Goal: Find contact information: Find contact information

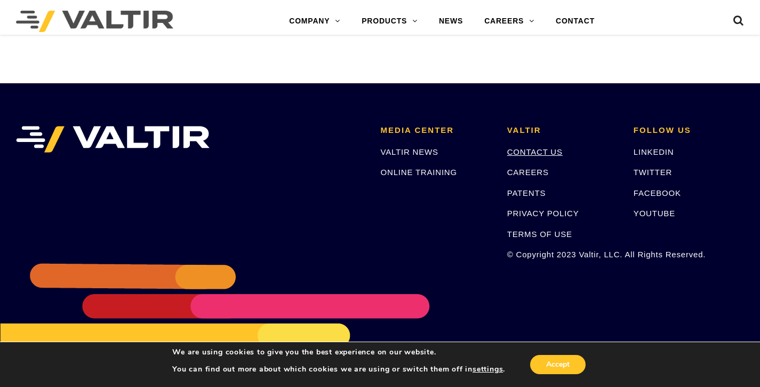
scroll to position [2255, 0]
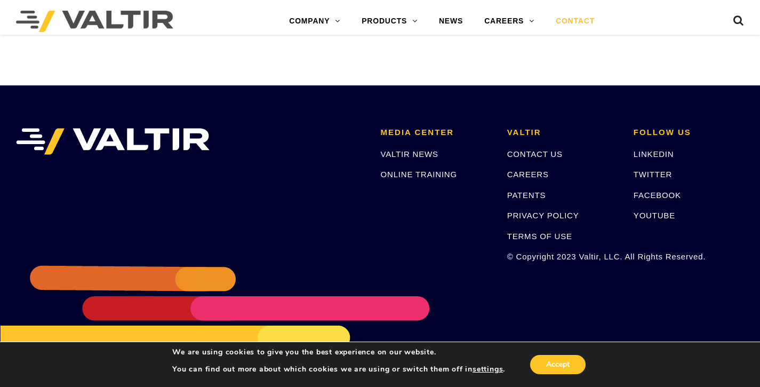
click at [577, 18] on link "CONTACT" at bounding box center [575, 21] width 60 height 21
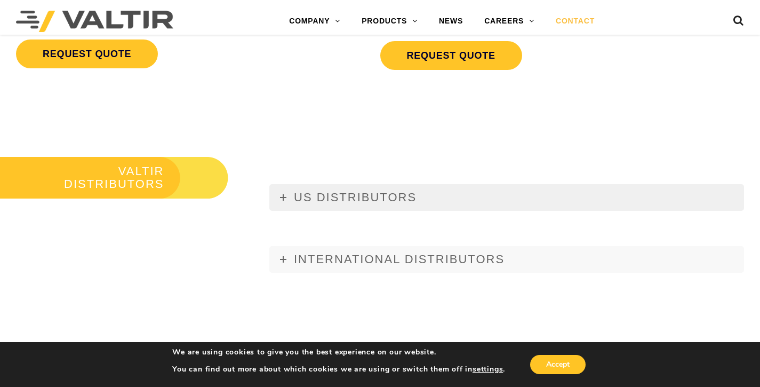
scroll to position [1150, 0]
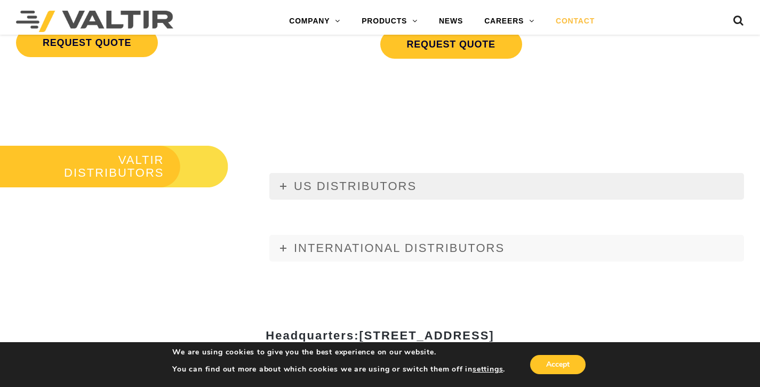
click at [417, 184] on link "US DISTRIBUTORS" at bounding box center [506, 186] width 475 height 27
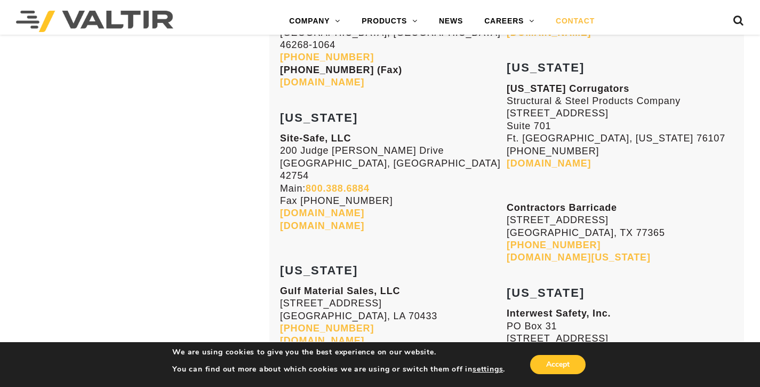
scroll to position [3644, 0]
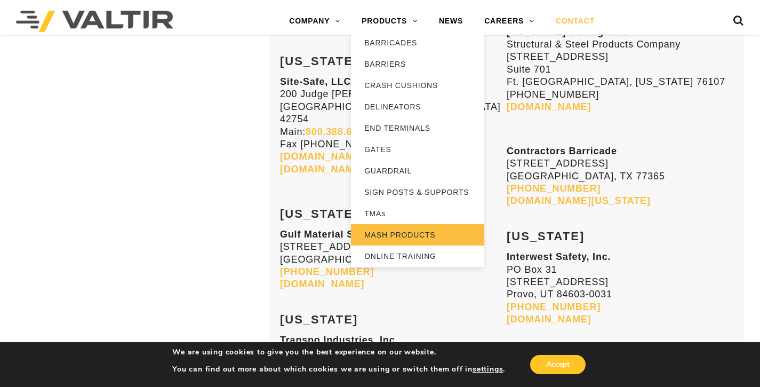
click at [404, 237] on link "MASH PRODUCTS" at bounding box center [417, 234] width 133 height 21
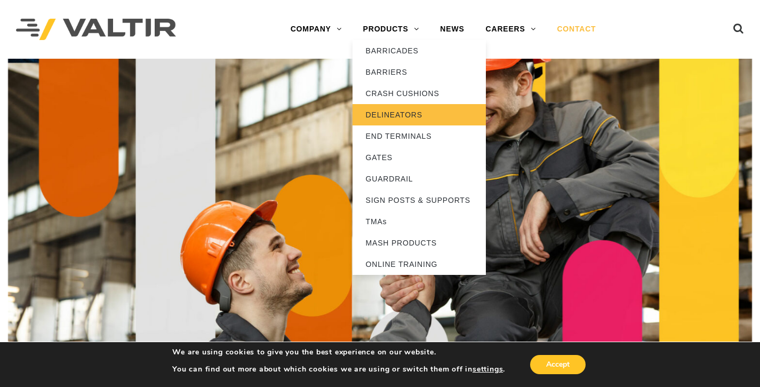
click at [390, 113] on link "DELINEATORS" at bounding box center [419, 114] width 133 height 21
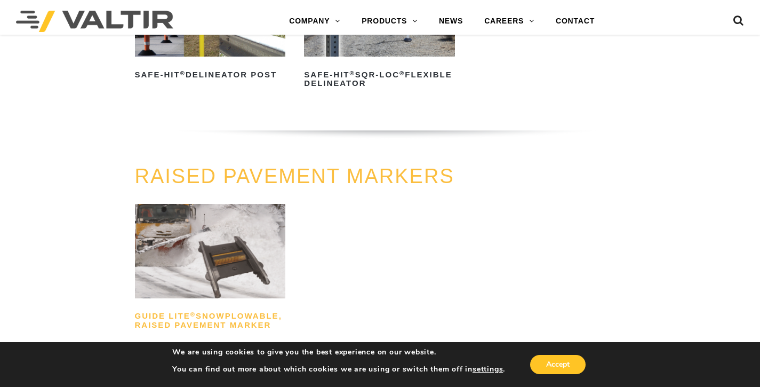
scroll to position [575, 0]
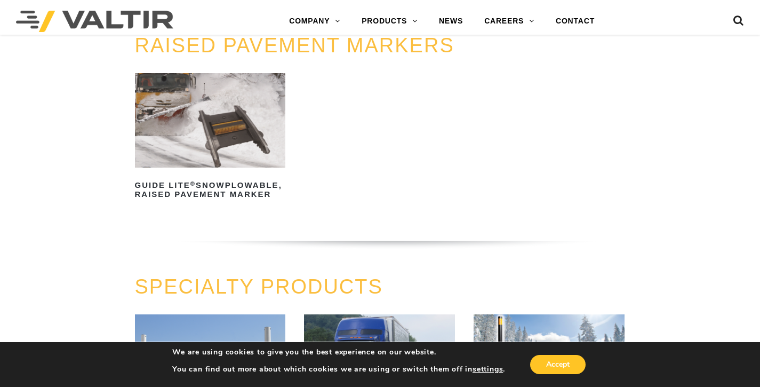
click at [198, 146] on img at bounding box center [210, 120] width 151 height 94
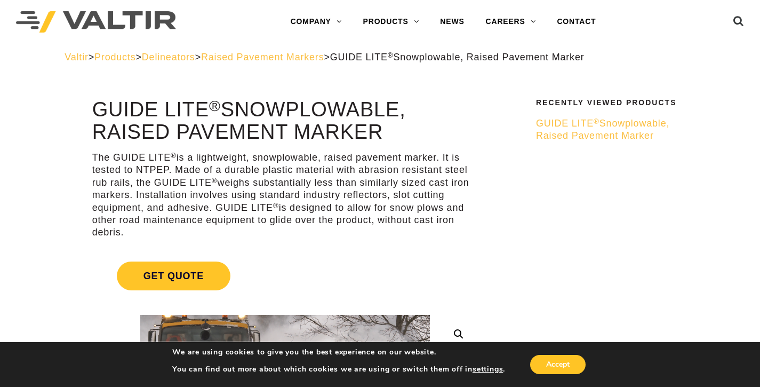
scroll to position [7, 0]
drag, startPoint x: 410, startPoint y: 141, endPoint x: 83, endPoint y: 105, distance: 328.9
copy h1 "GUIDE LITE ® Snowplowable, Raised Pavement Marker"
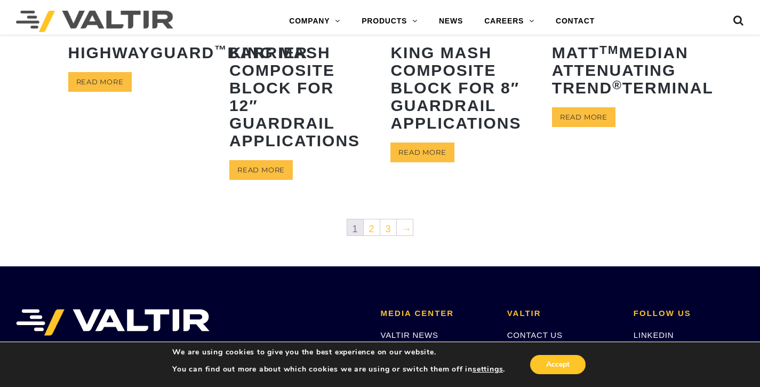
scroll to position [610, 0]
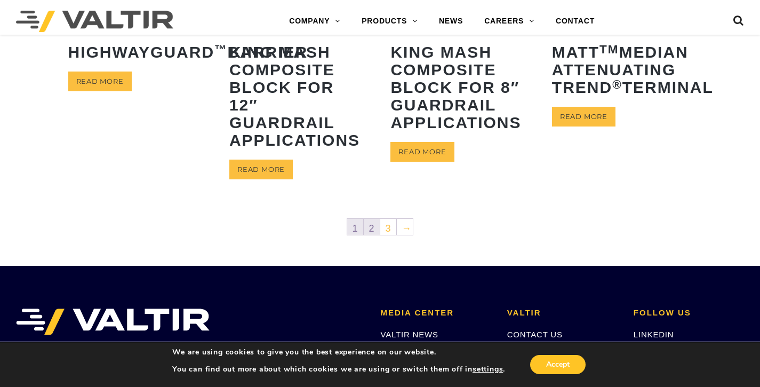
click at [367, 227] on link "2" at bounding box center [372, 227] width 16 height 16
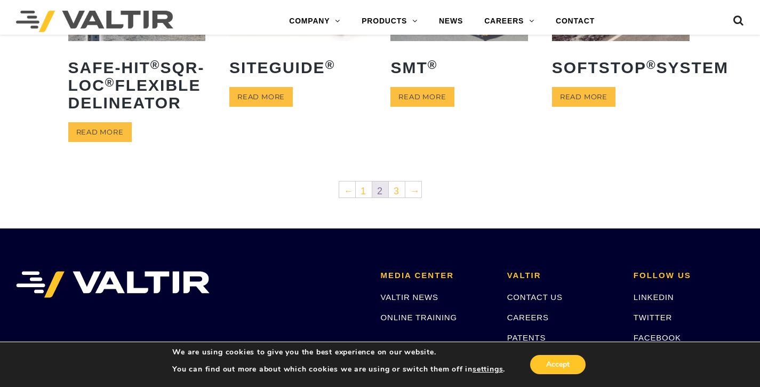
scroll to position [727, 0]
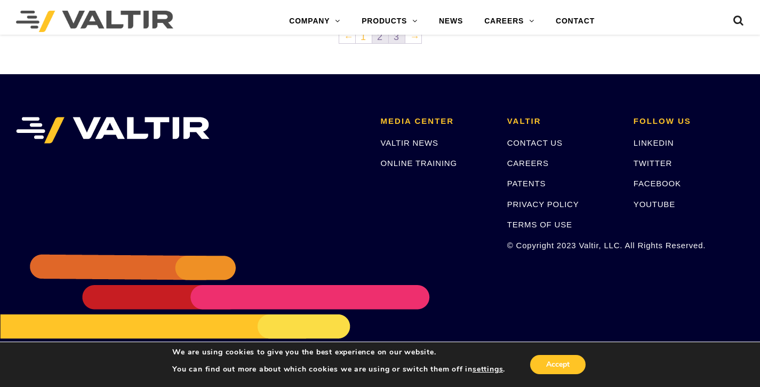
click at [393, 43] on link "3" at bounding box center [397, 35] width 16 height 16
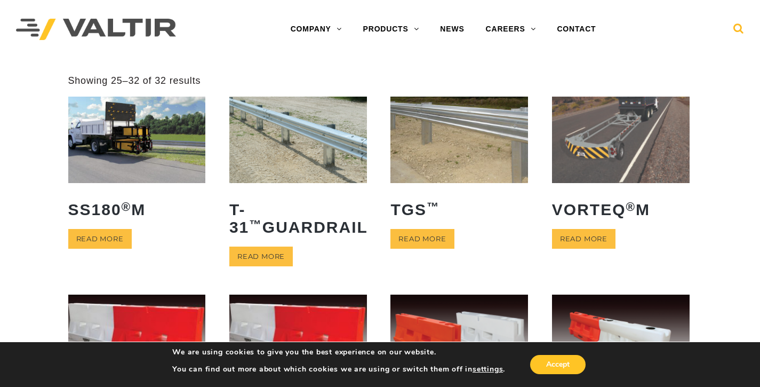
click at [734, 28] on icon at bounding box center [738, 31] width 11 height 16
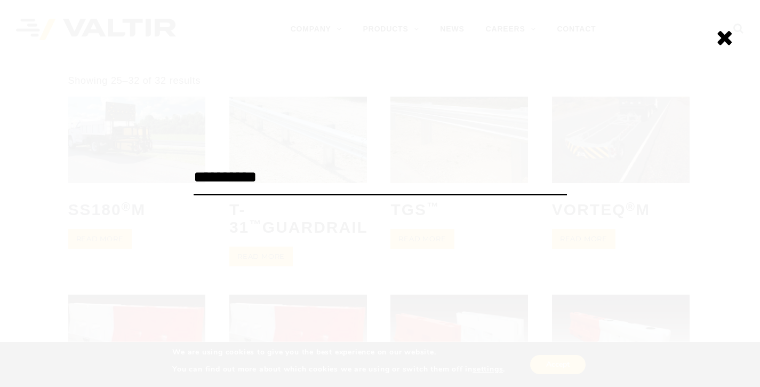
type input "**********"
click input "******" at bounding box center [0, 0] width 0 height 0
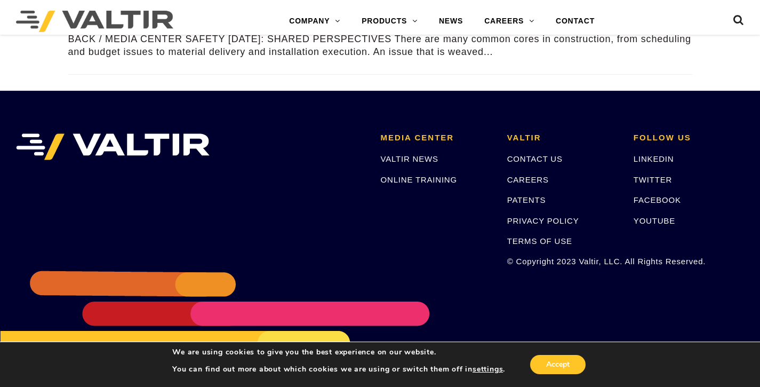
scroll to position [1944, 0]
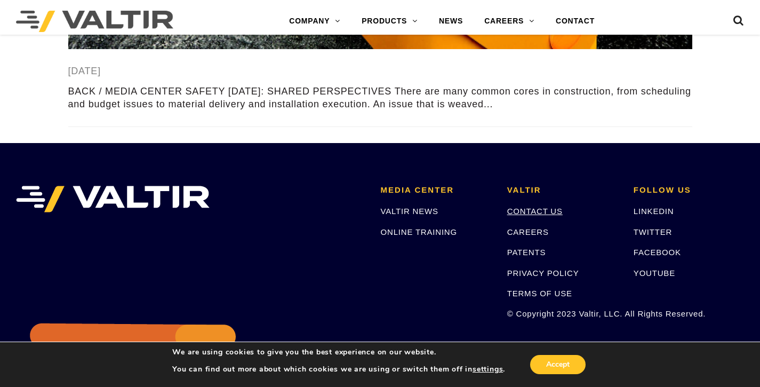
click at [533, 212] on link "CONTACT US" at bounding box center [534, 210] width 55 height 9
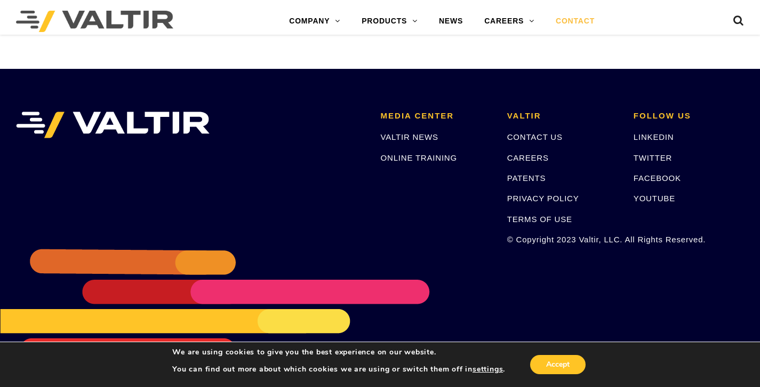
scroll to position [1487, 0]
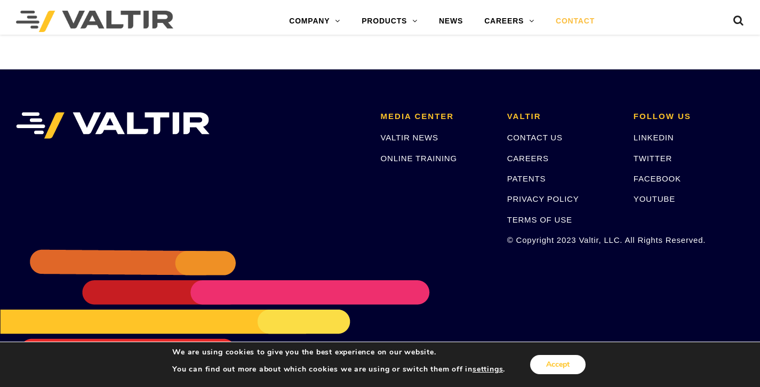
click at [556, 365] on button "Accept" at bounding box center [557, 364] width 55 height 19
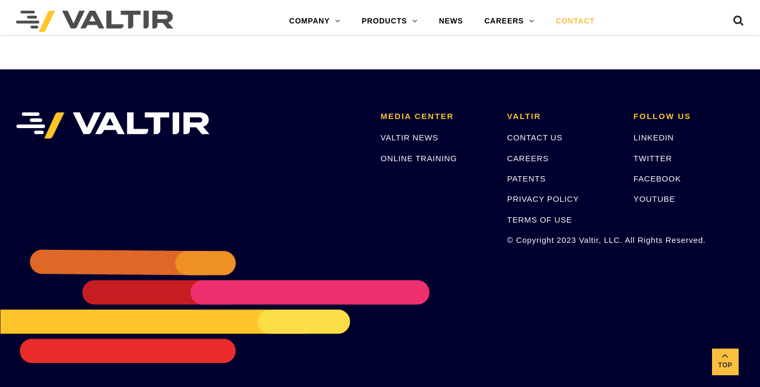
scroll to position [1489, 0]
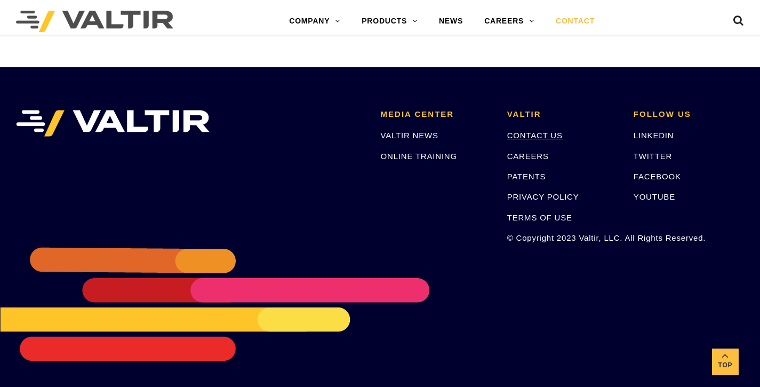
click at [555, 132] on link "CONTACT US" at bounding box center [534, 135] width 55 height 9
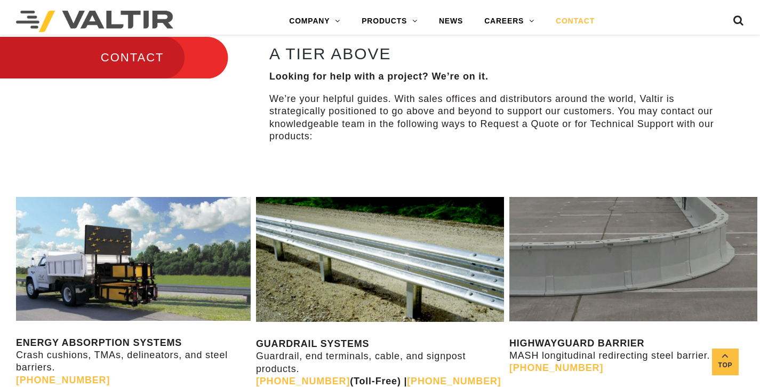
scroll to position [432, 0]
